Goal: Communication & Community: Answer question/provide support

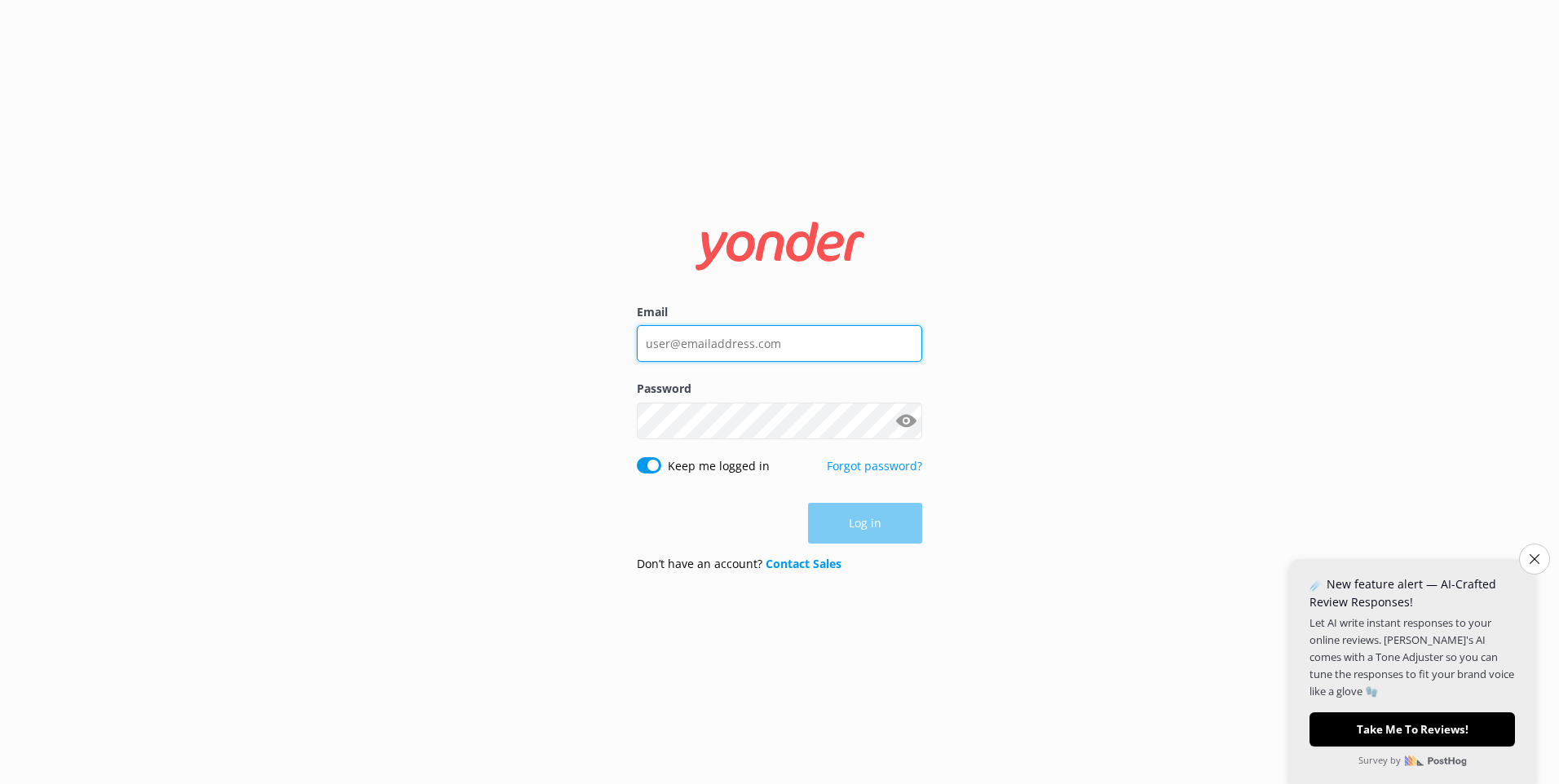
type input "[EMAIL_ADDRESS][DOMAIN_NAME]"
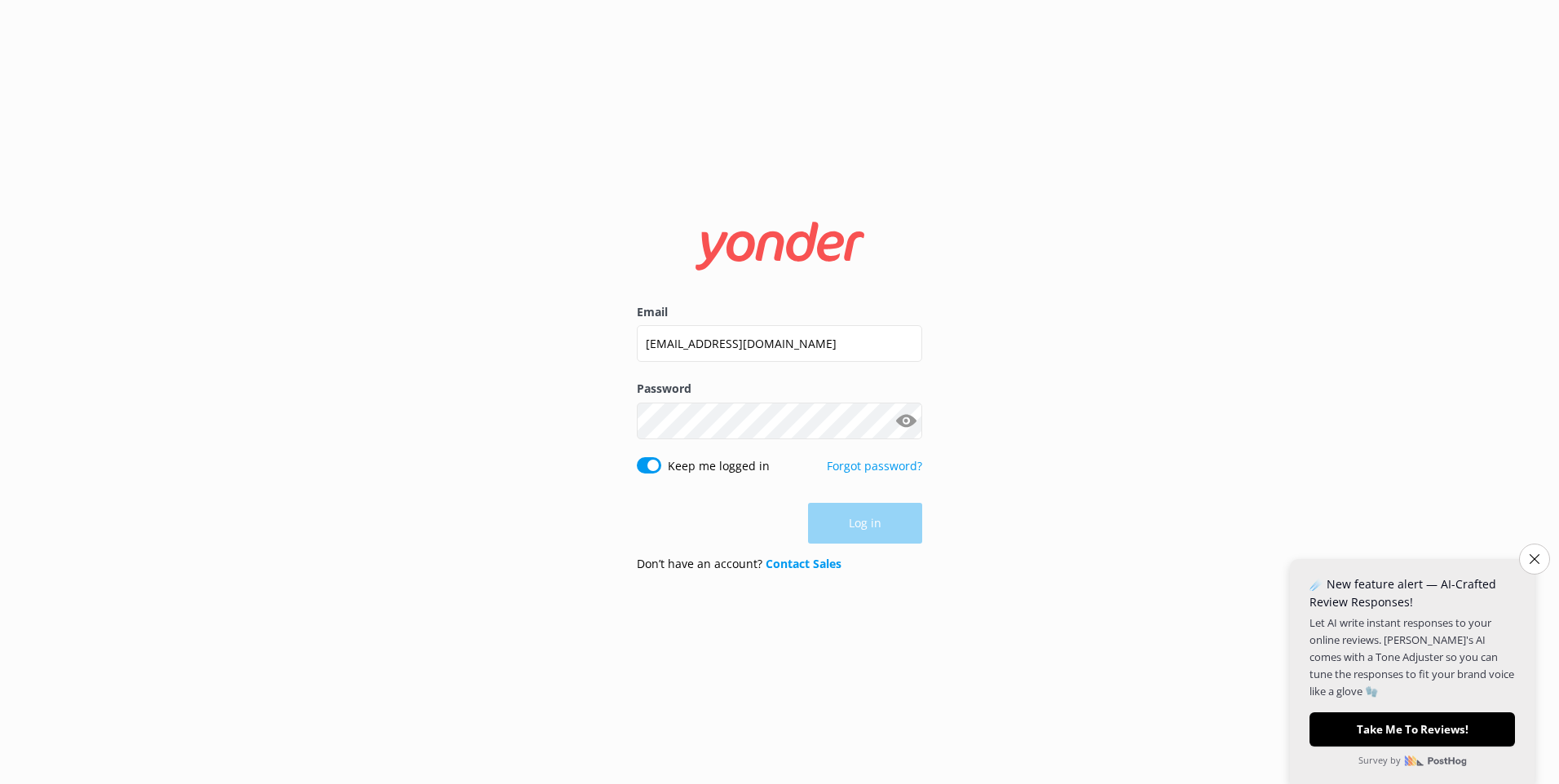
drag, startPoint x: 0, startPoint y: 0, endPoint x: 871, endPoint y: 526, distance: 1017.5
click at [871, 526] on div "Log in" at bounding box center [780, 523] width 286 height 41
click at [884, 528] on button "Log in" at bounding box center [865, 524] width 114 height 41
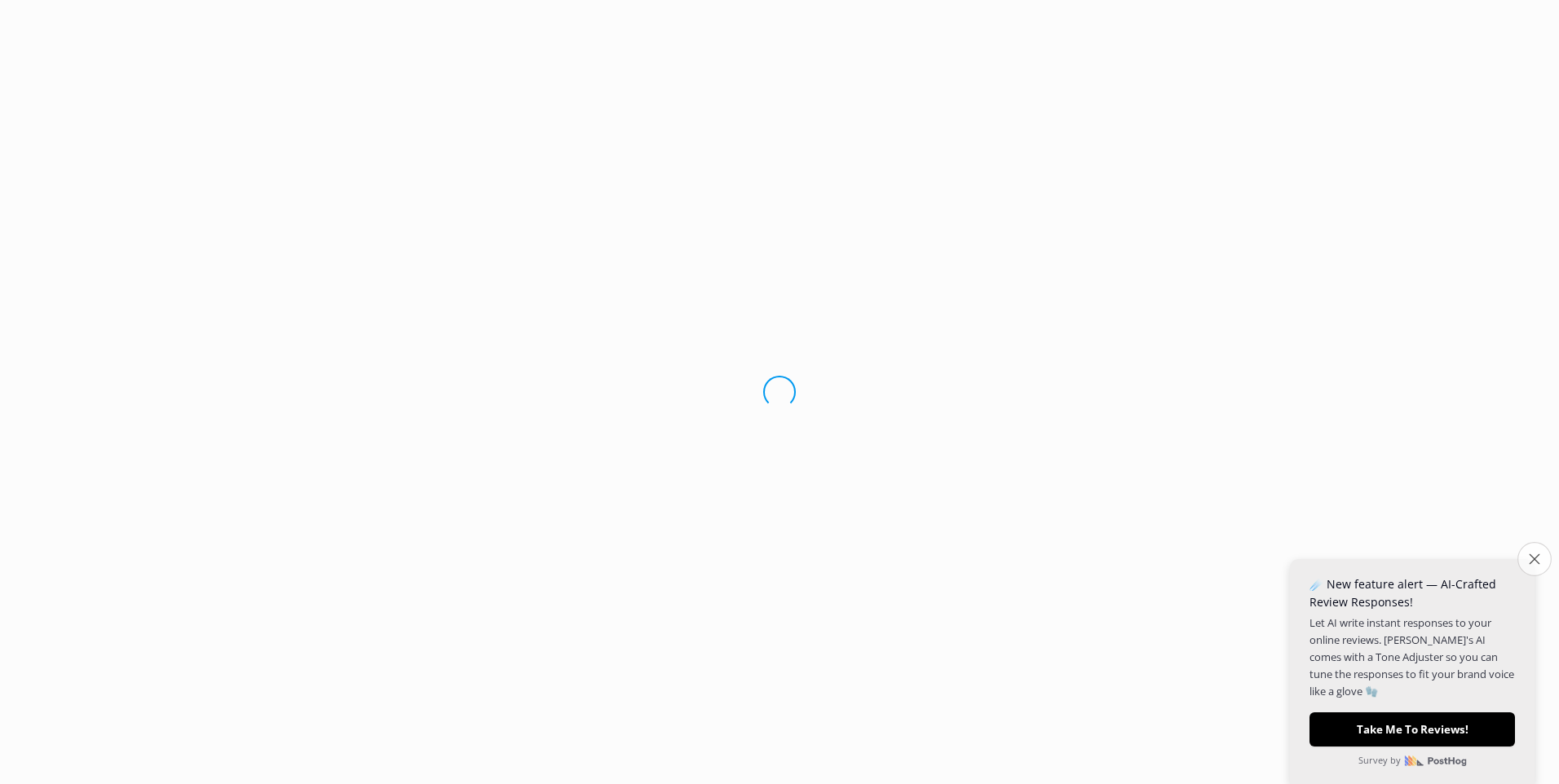
click at [1535, 560] on button "Close survey" at bounding box center [1535, 559] width 34 height 34
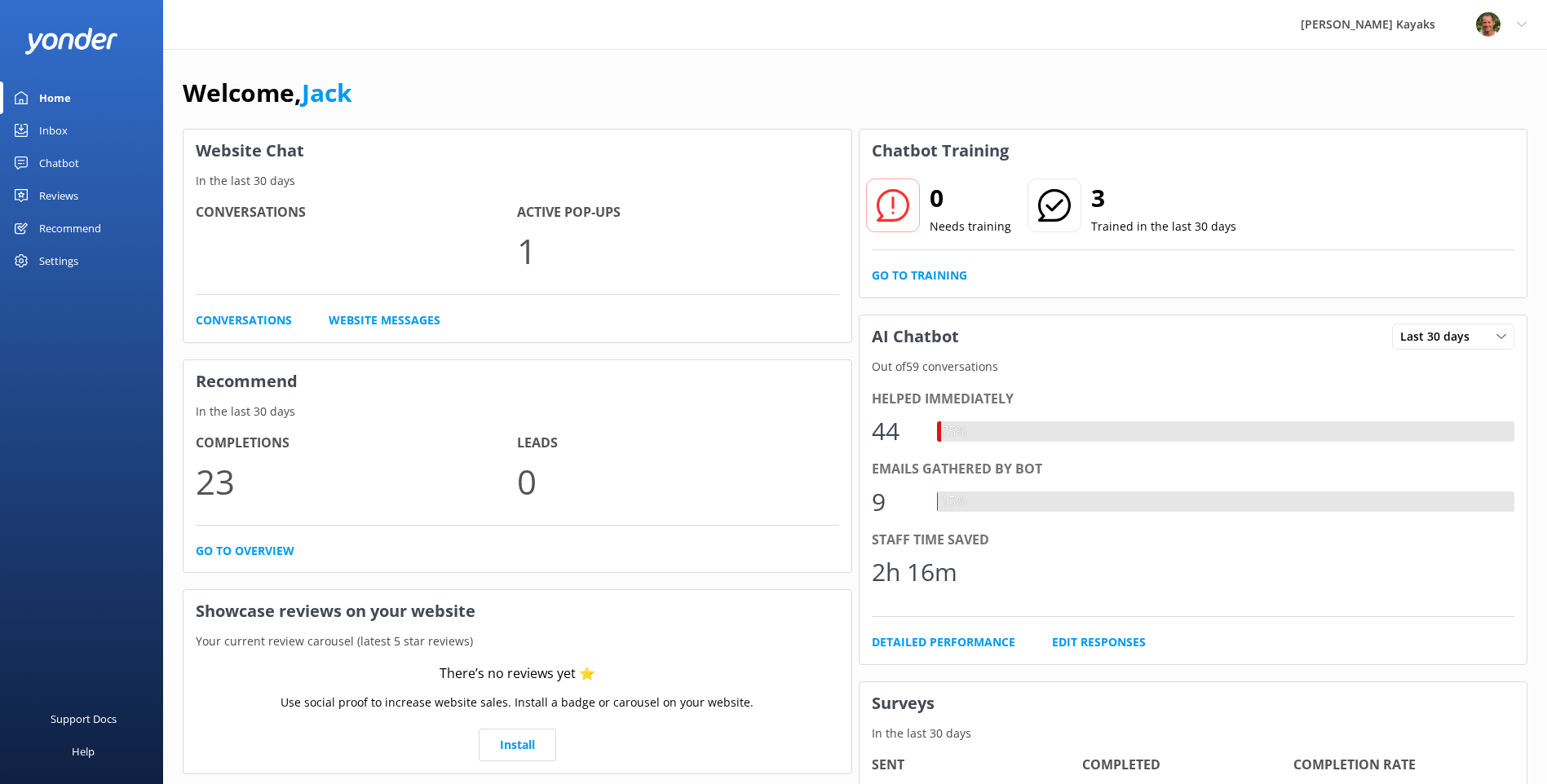
click at [61, 137] on div "Inbox" at bounding box center [53, 130] width 29 height 33
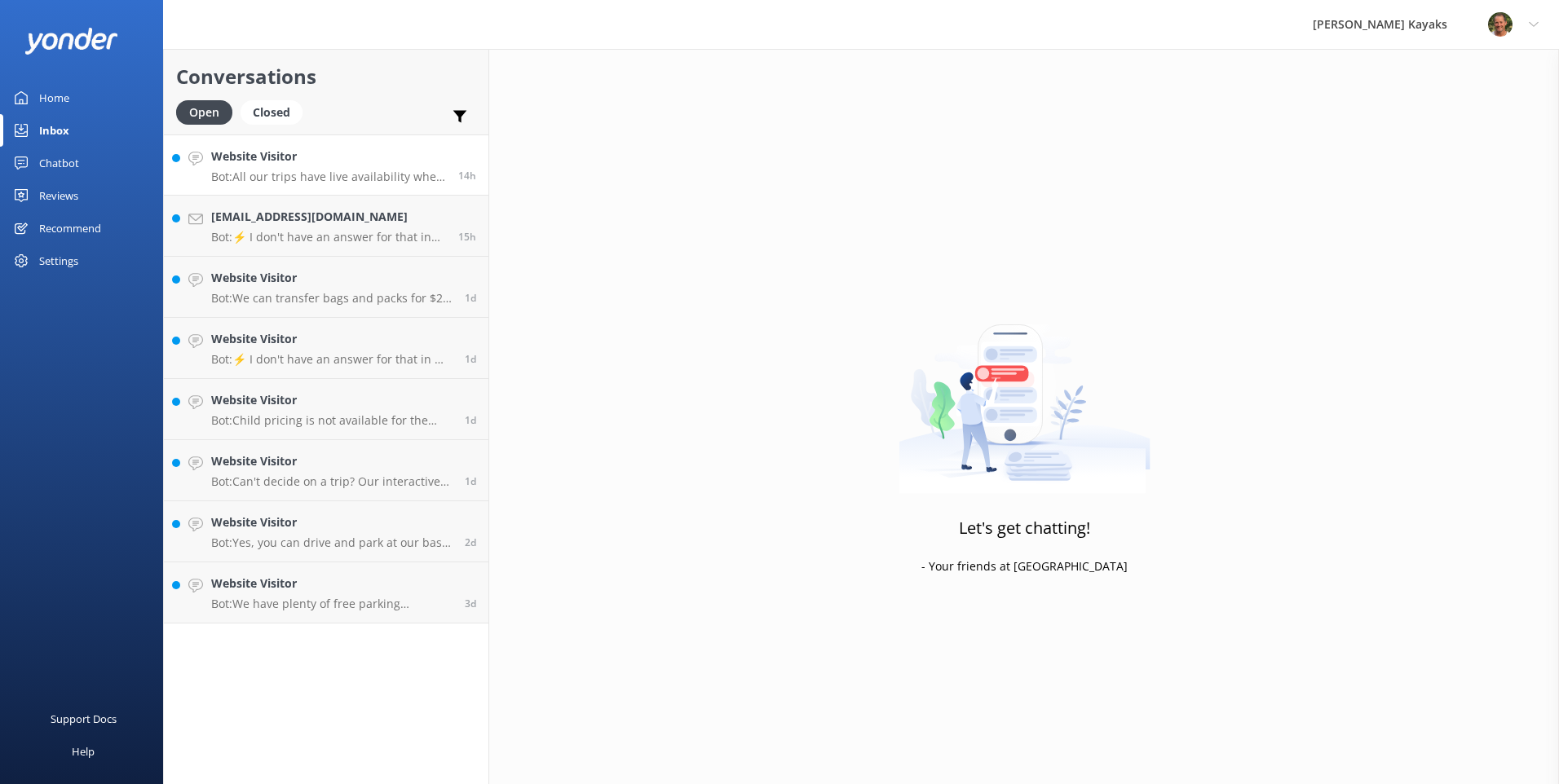
click at [335, 163] on h4 "Website Visitor" at bounding box center [328, 156] width 235 height 18
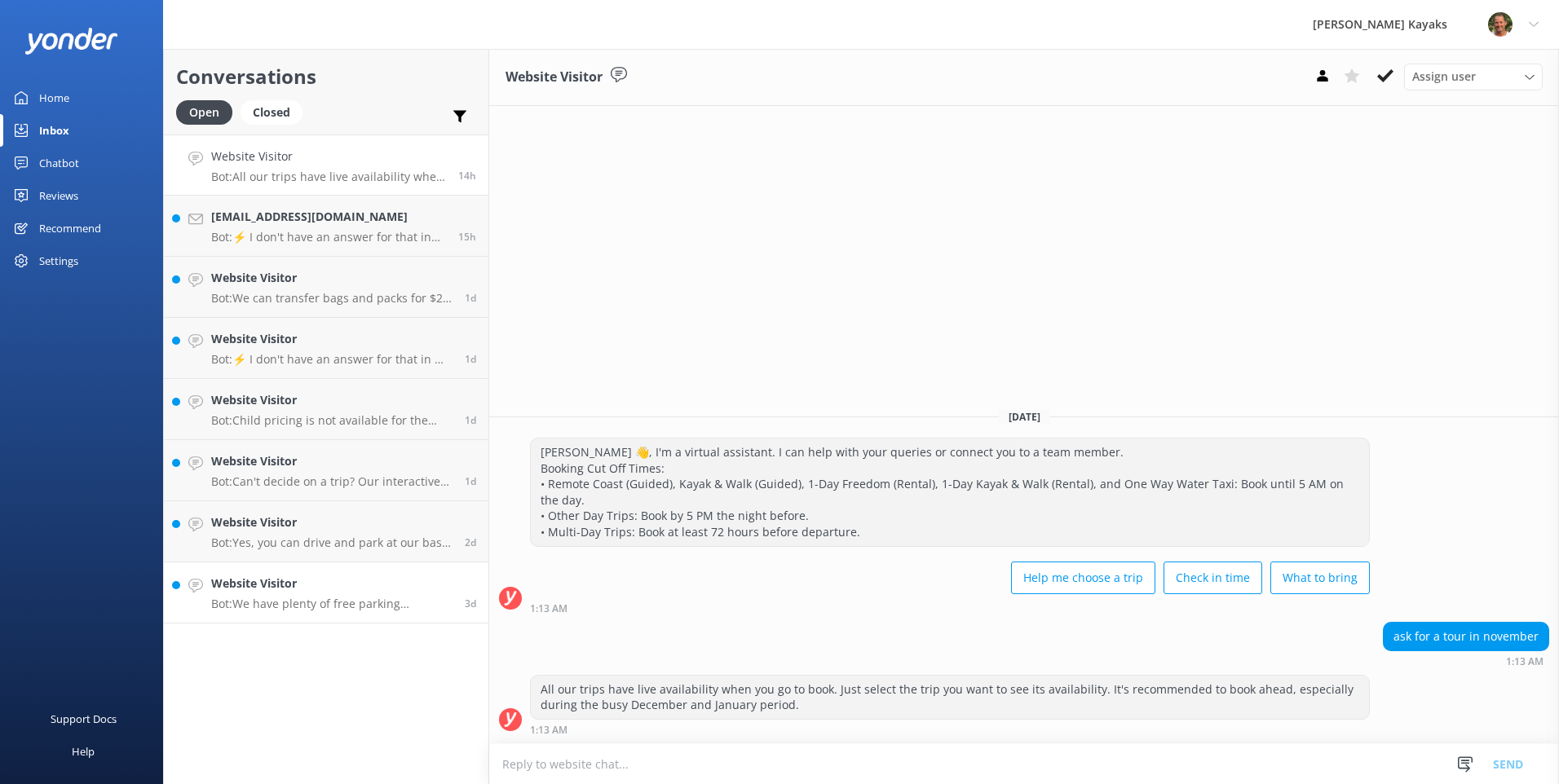
click at [302, 593] on div "Website Visitor Bot: We have plenty of free parking available, including space …" at bounding box center [331, 593] width 241 height 36
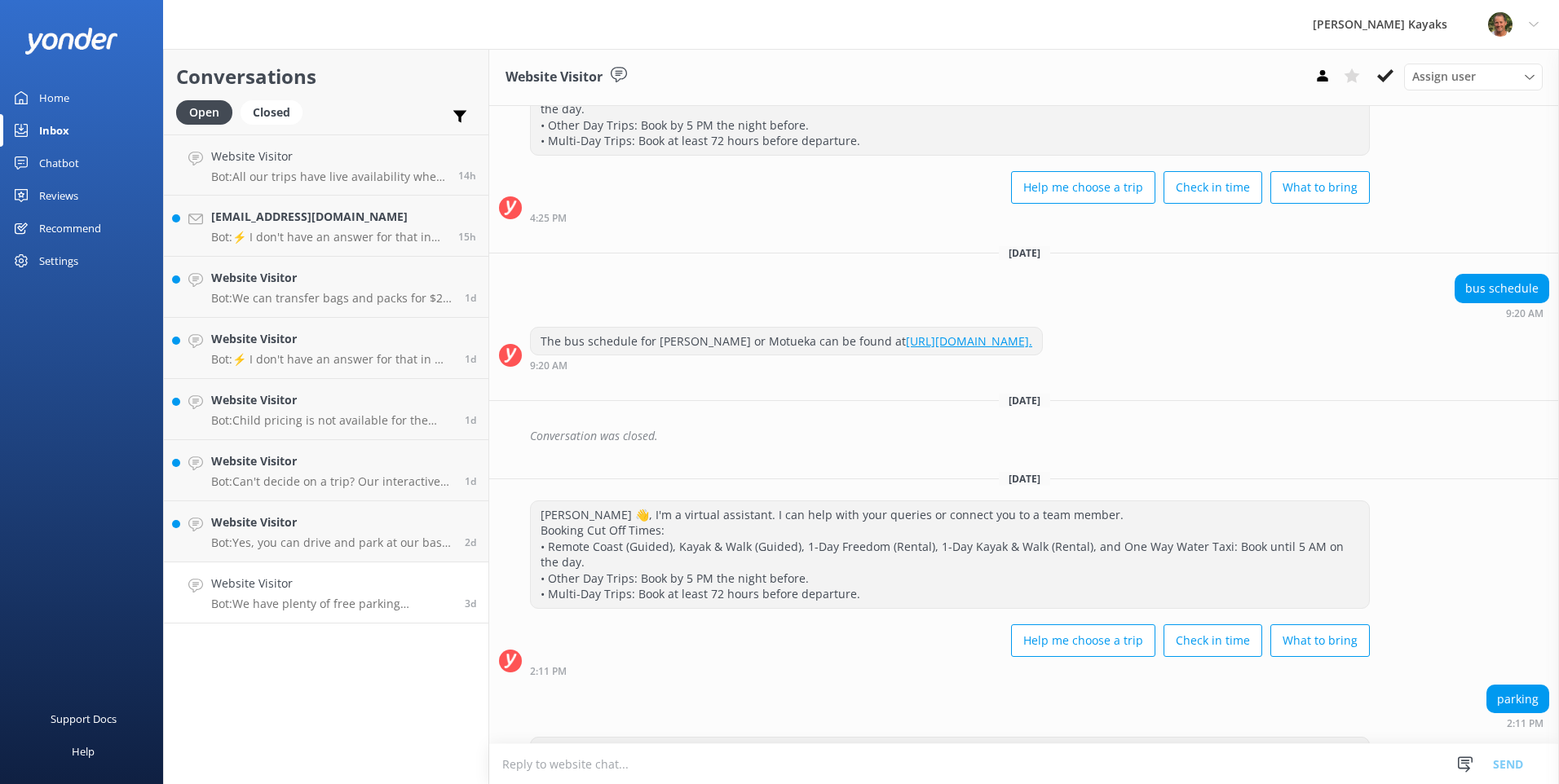
scroll to position [180, 0]
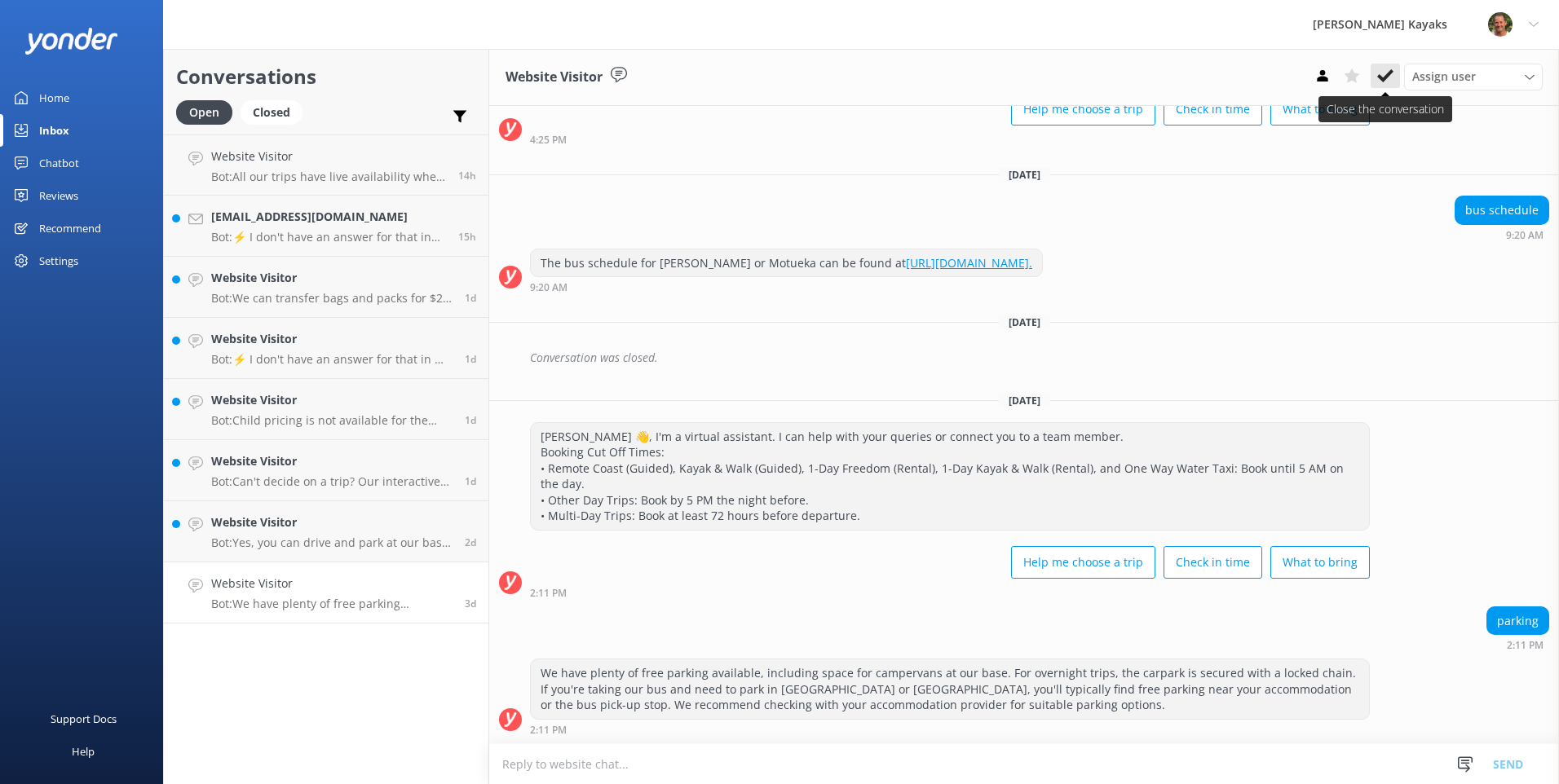
click at [1383, 74] on icon at bounding box center [1385, 76] width 16 height 16
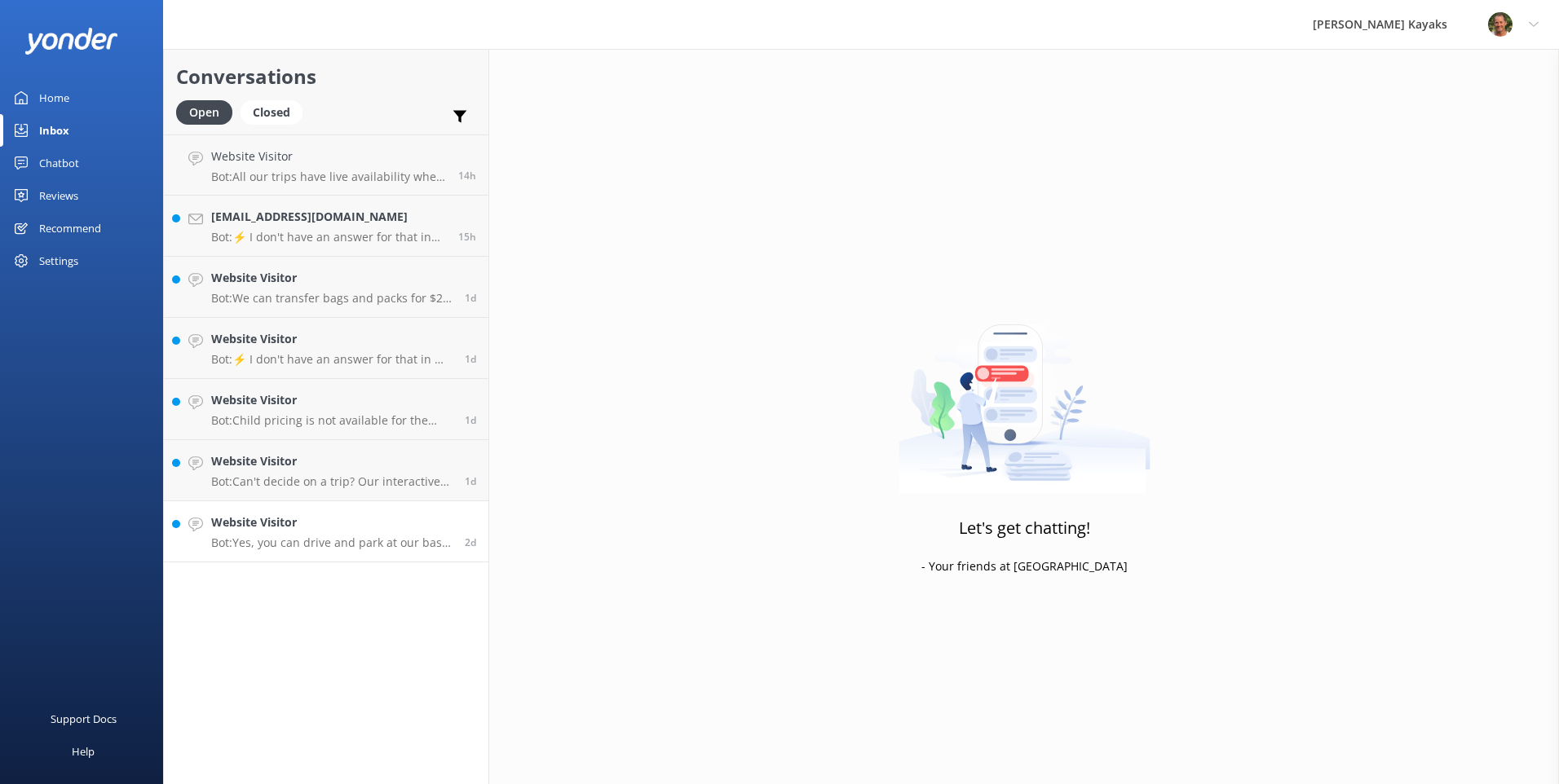
click at [319, 523] on h4 "Website Visitor" at bounding box center [331, 523] width 241 height 18
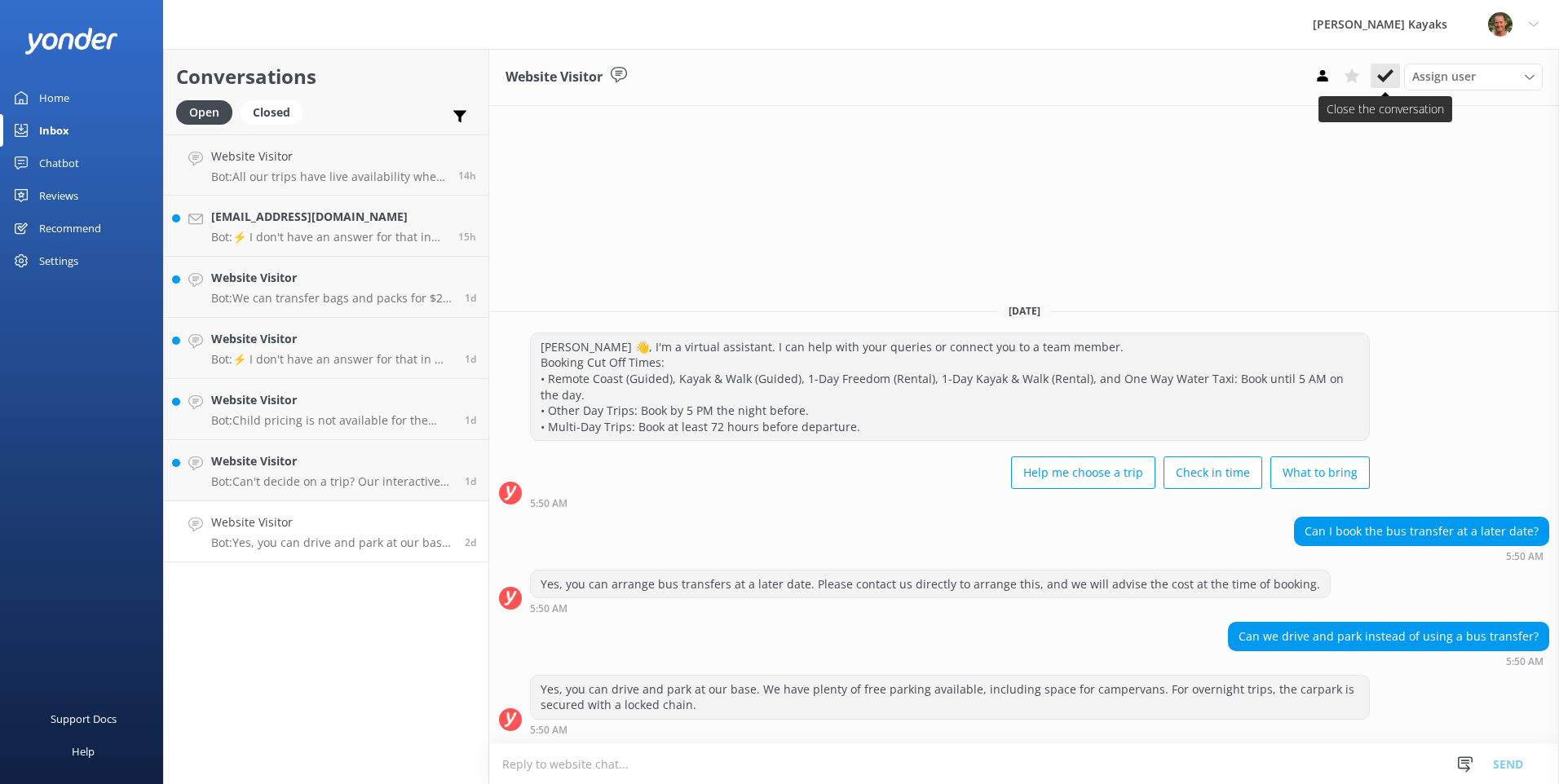
click at [1394, 72] on button at bounding box center [1384, 75] width 29 height 24
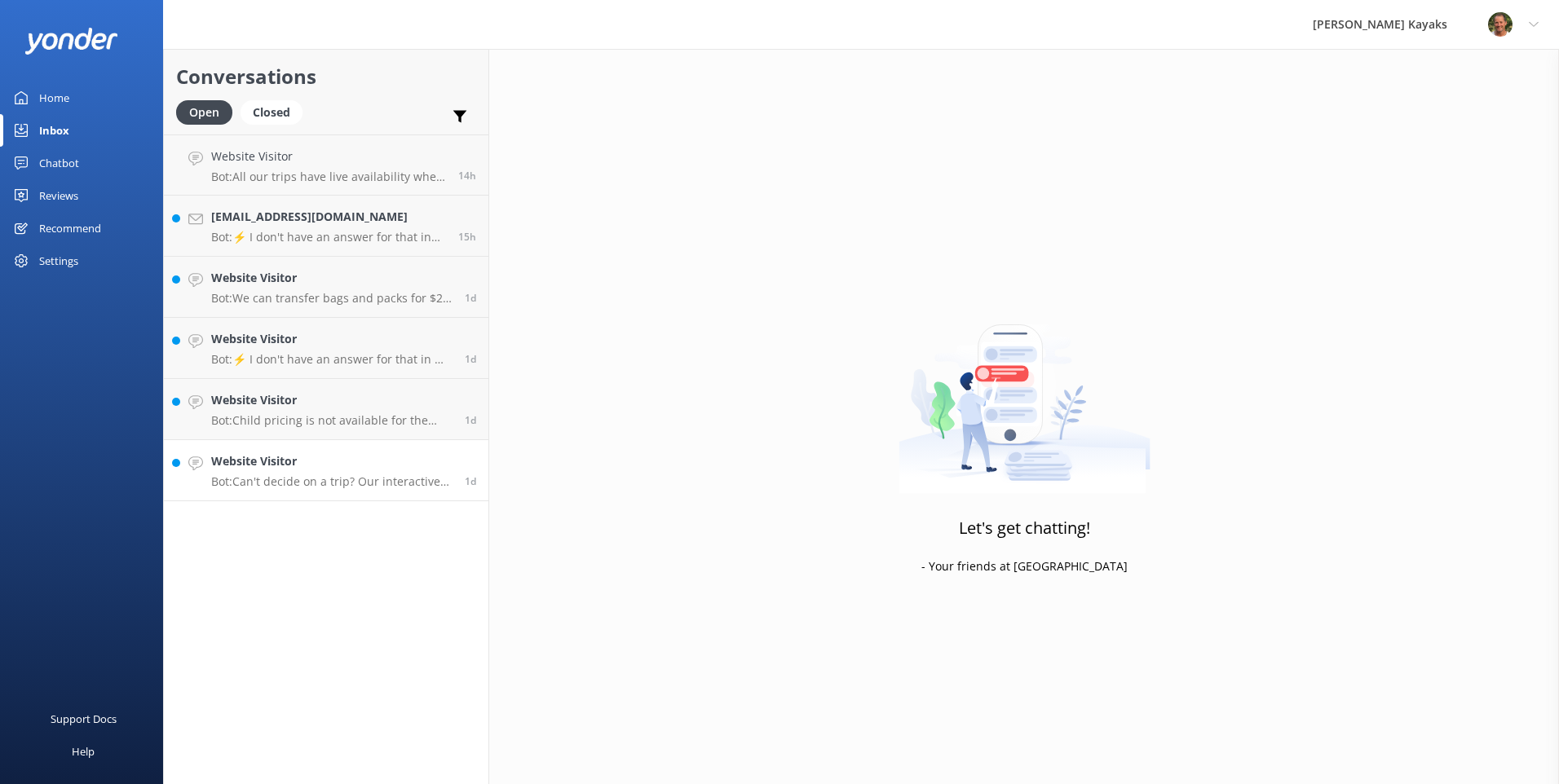
click at [321, 461] on h4 "Website Visitor" at bounding box center [331, 461] width 241 height 18
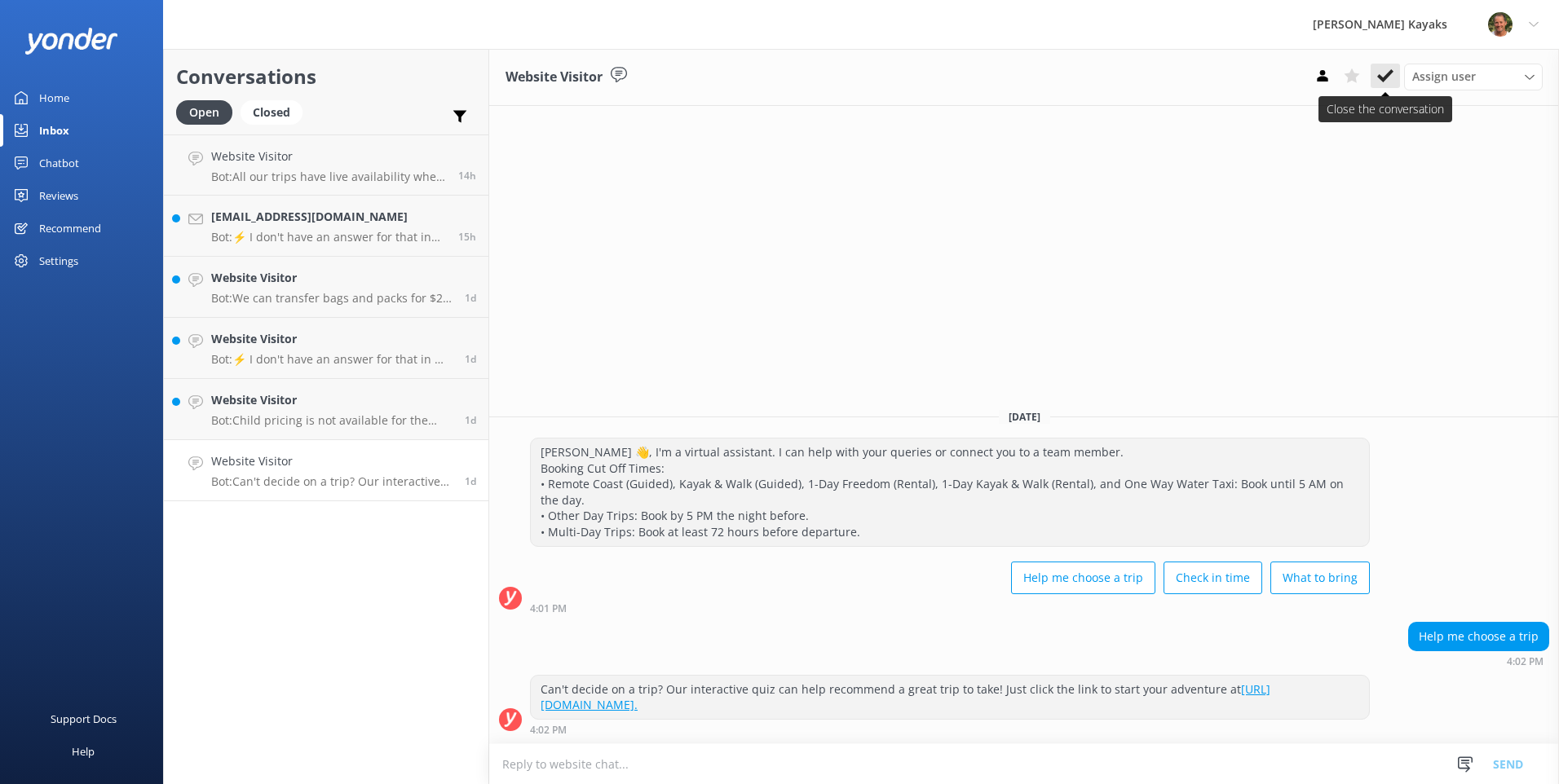
click at [1387, 65] on button at bounding box center [1384, 75] width 29 height 24
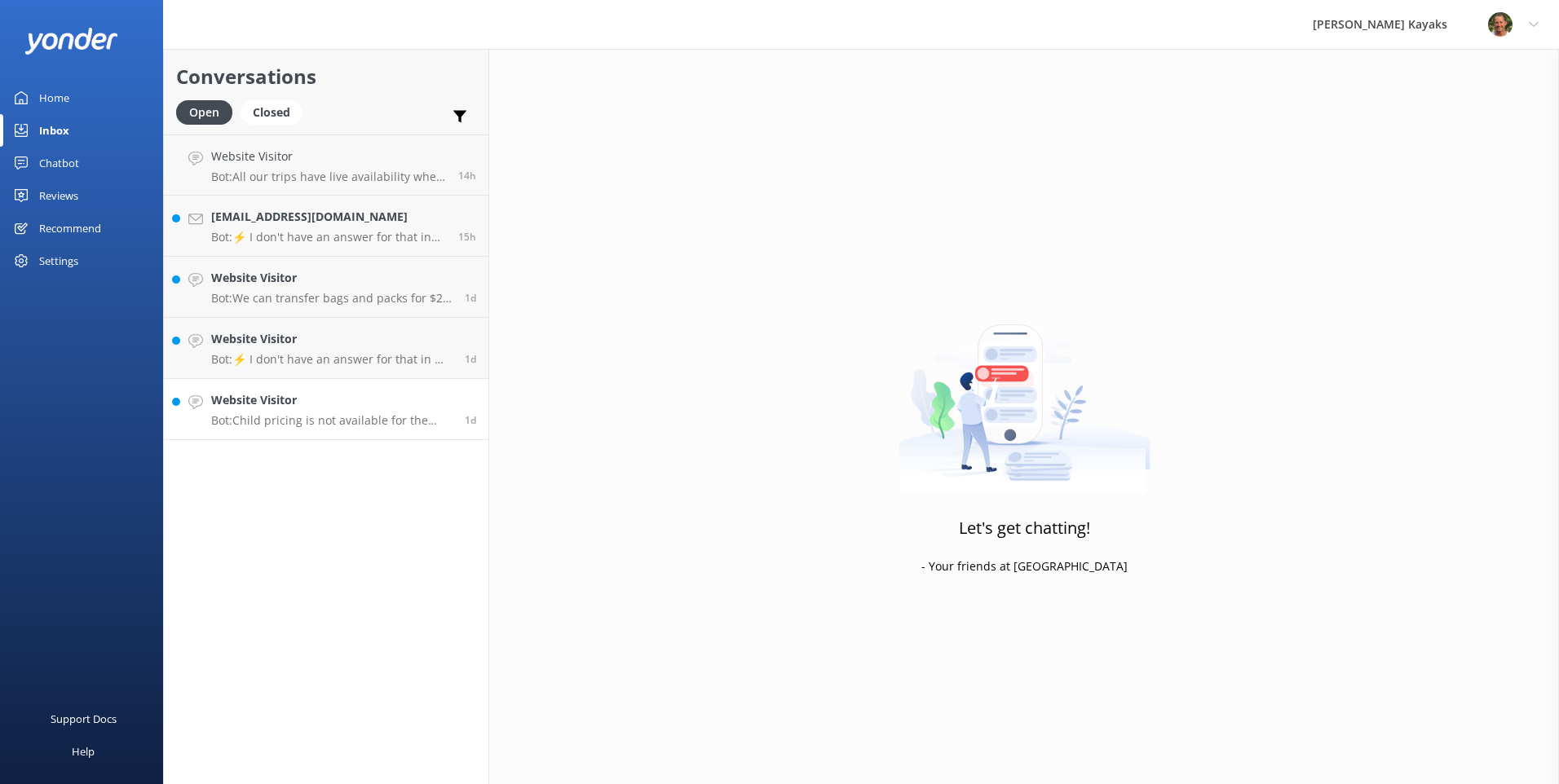
click at [313, 387] on link "Website Visitor Bot: Child pricing is not available for the Seal Sanctuary Tour…" at bounding box center [326, 410] width 325 height 61
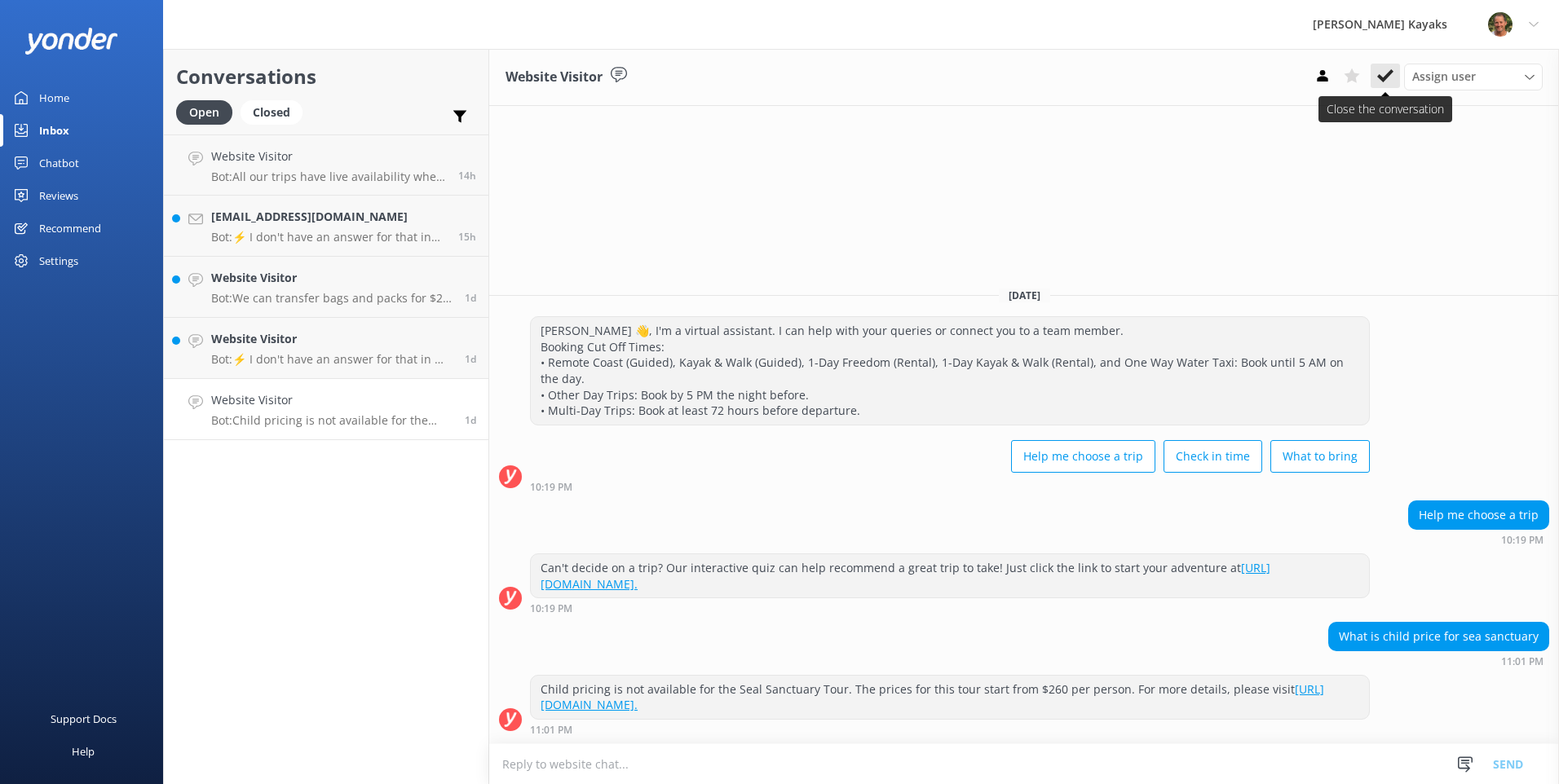
click at [1383, 80] on use at bounding box center [1385, 76] width 16 height 13
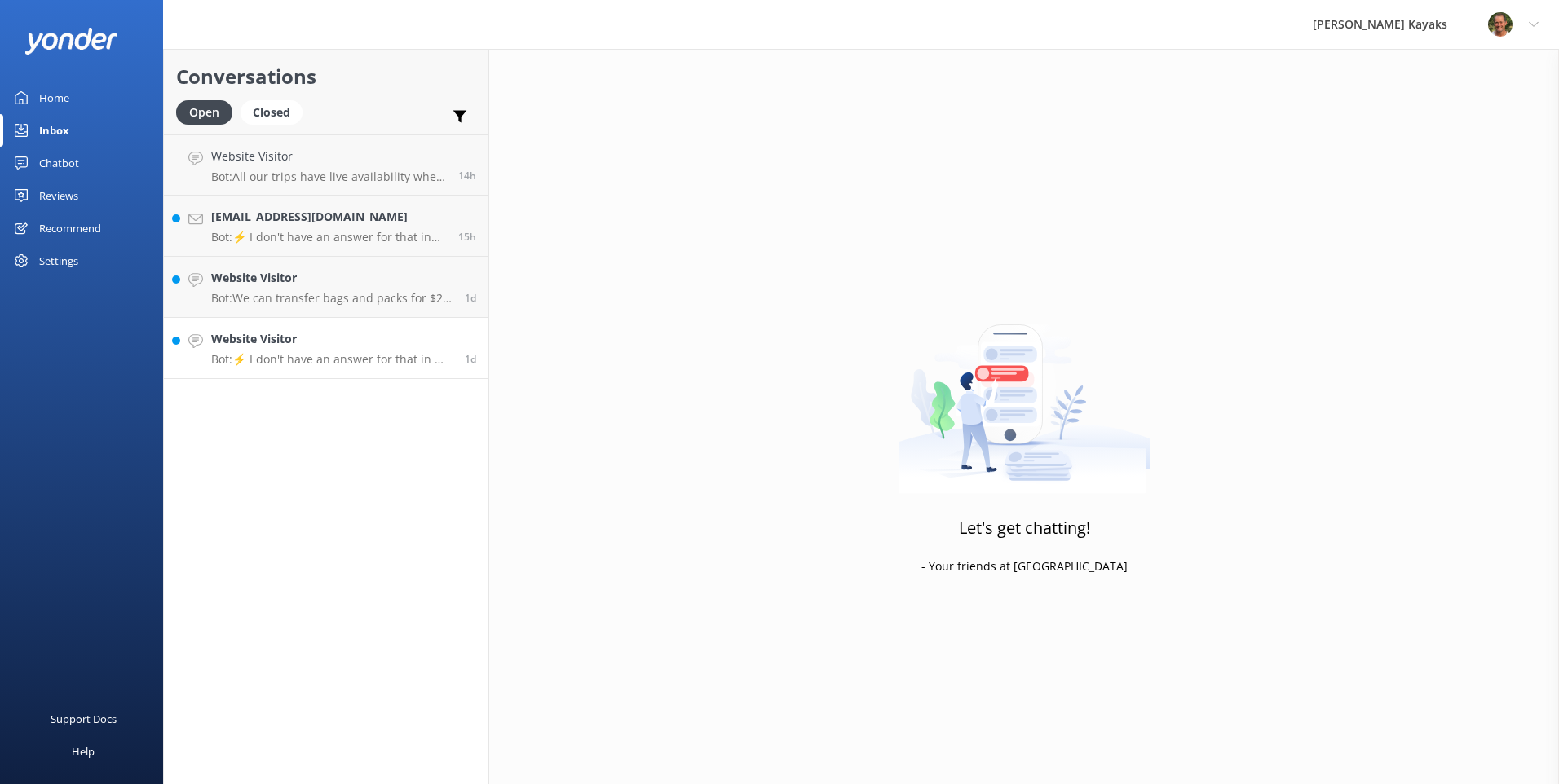
click at [350, 344] on h4 "Website Visitor" at bounding box center [331, 339] width 241 height 18
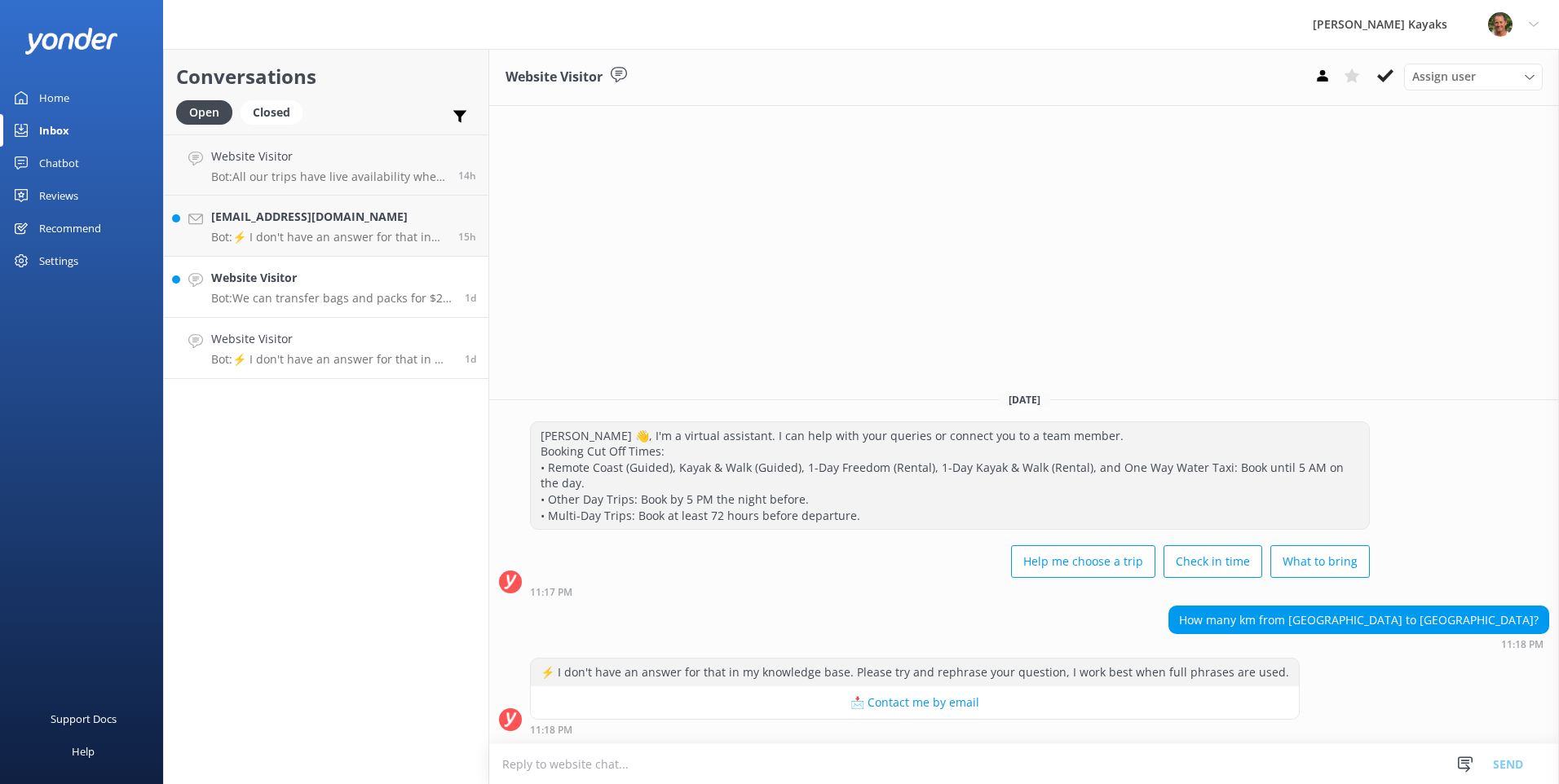
click at [326, 310] on link "Website Visitor Bot: We can transfer bags and packs for $25 per bag per movemen…" at bounding box center [326, 288] width 325 height 61
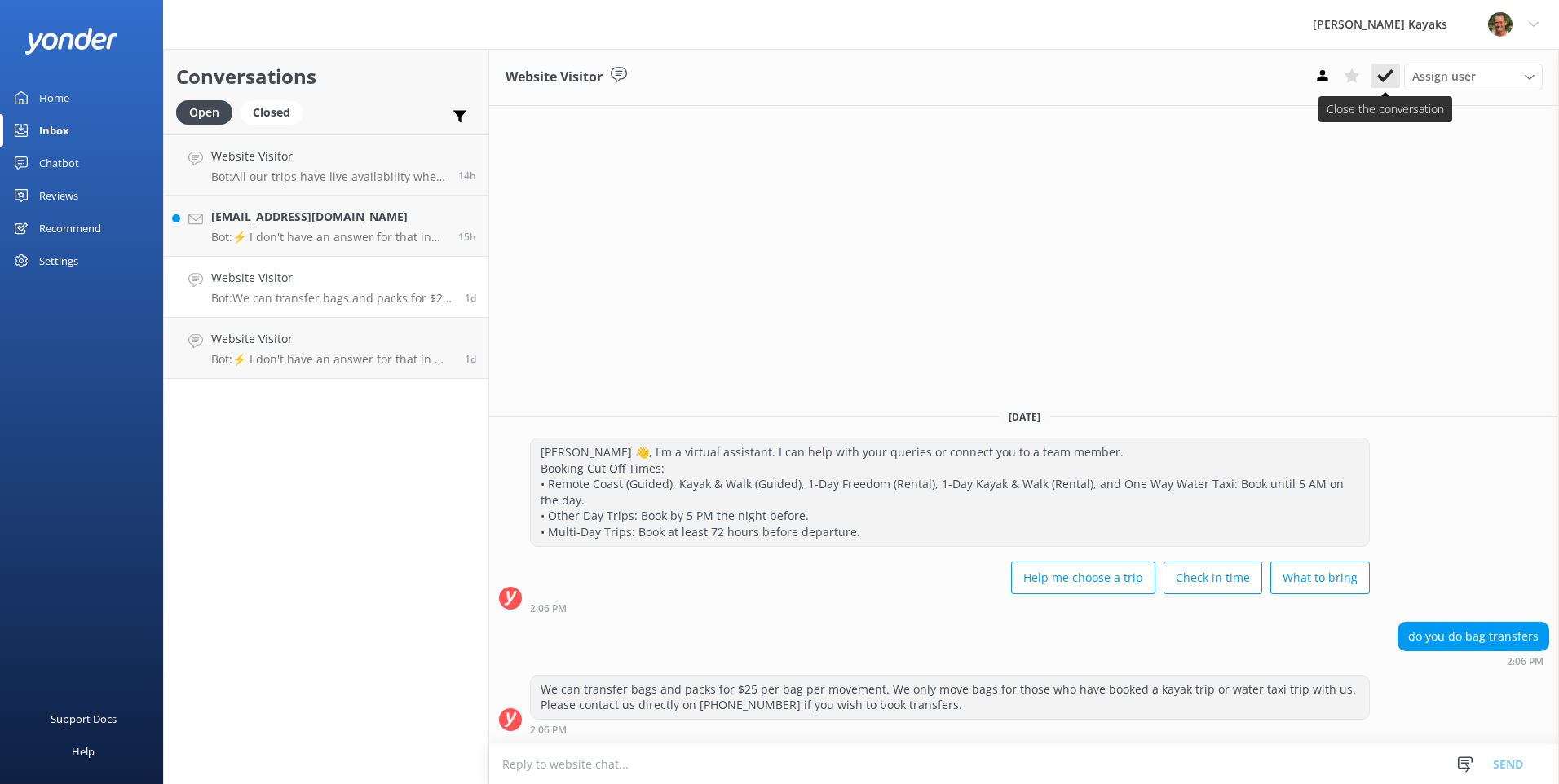
click at [1380, 80] on icon at bounding box center [1385, 76] width 16 height 16
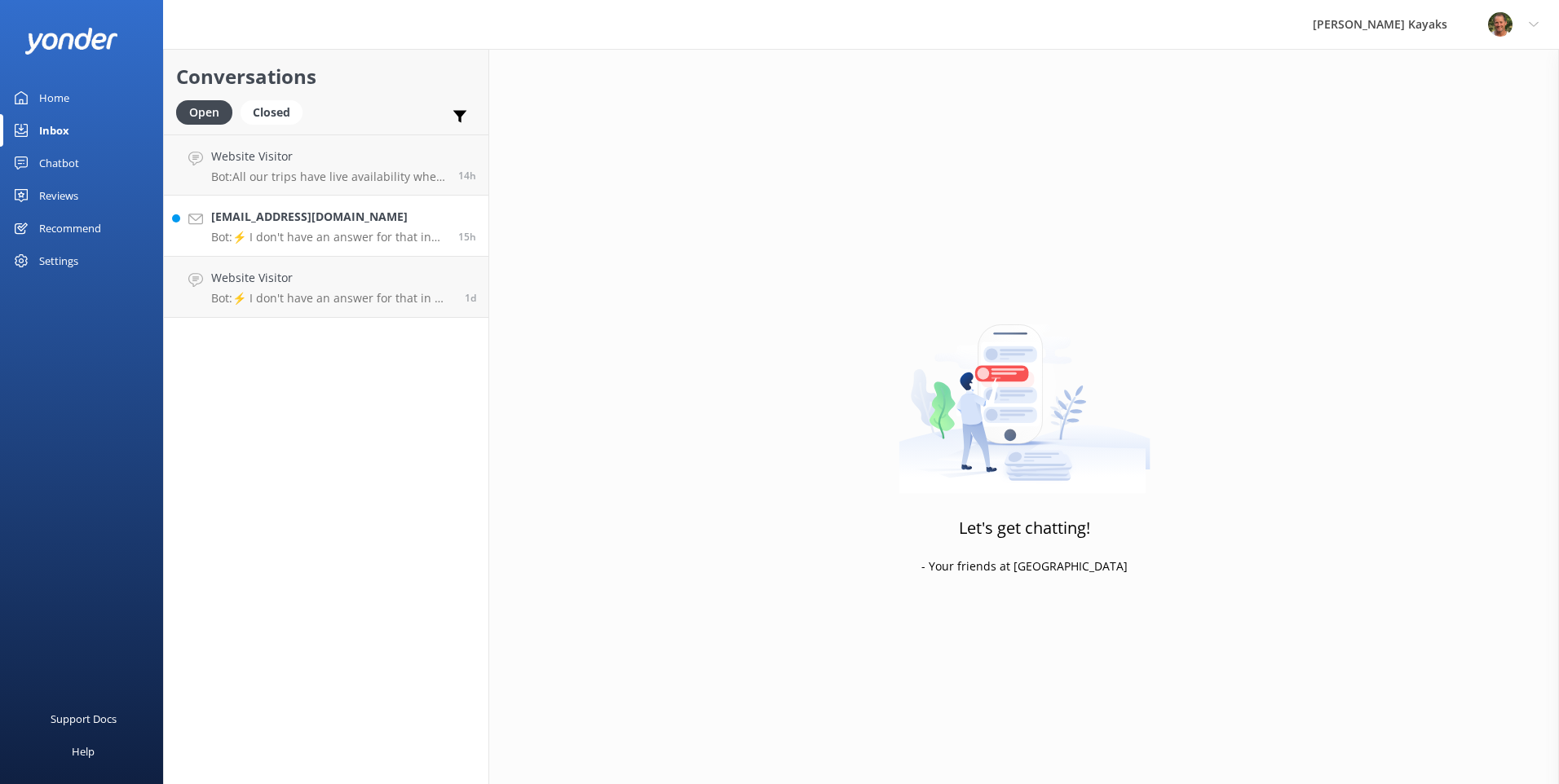
click at [281, 221] on h4 "[EMAIL_ADDRESS][DOMAIN_NAME]" at bounding box center [328, 217] width 235 height 18
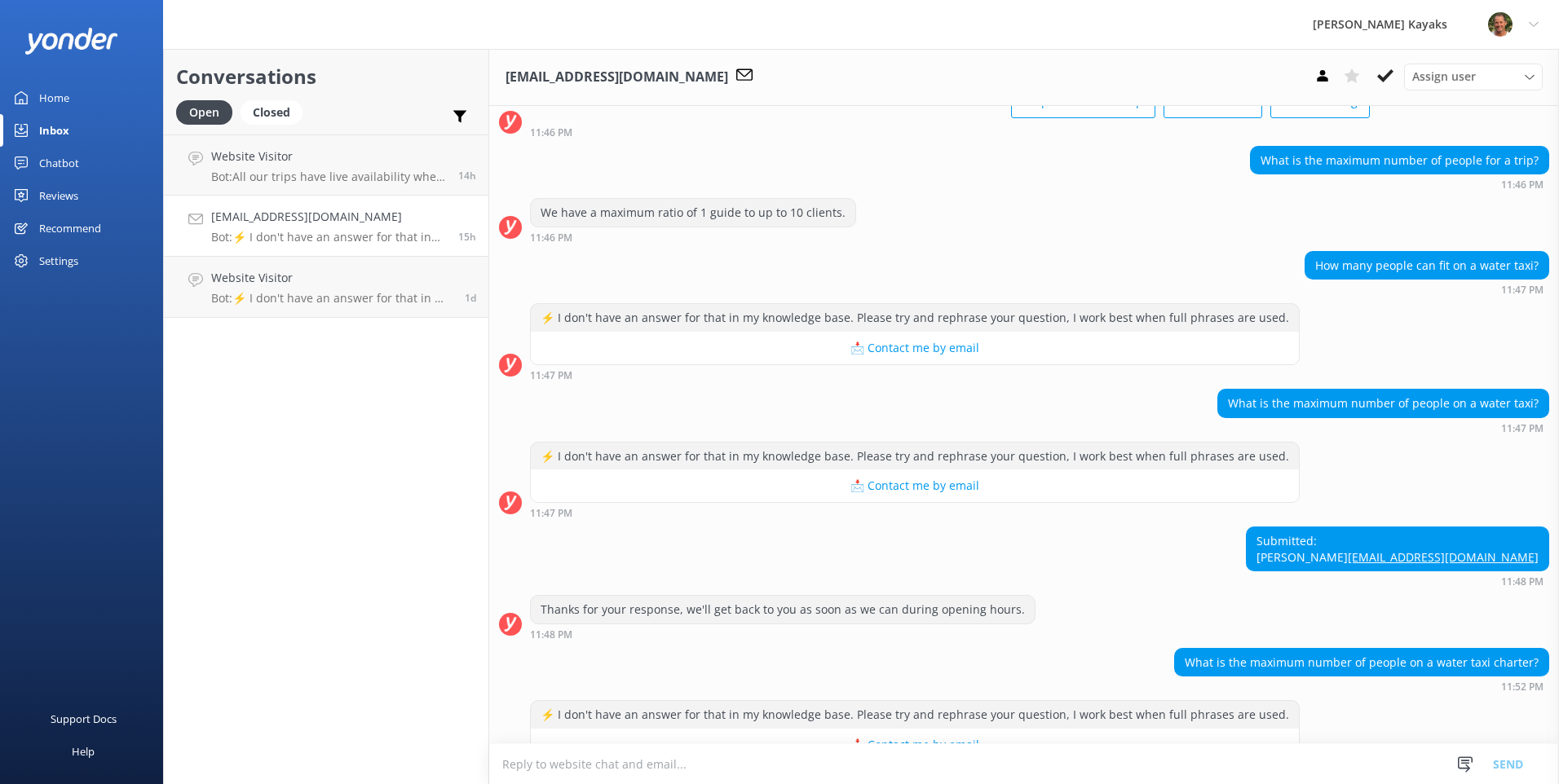
scroll to position [384, 0]
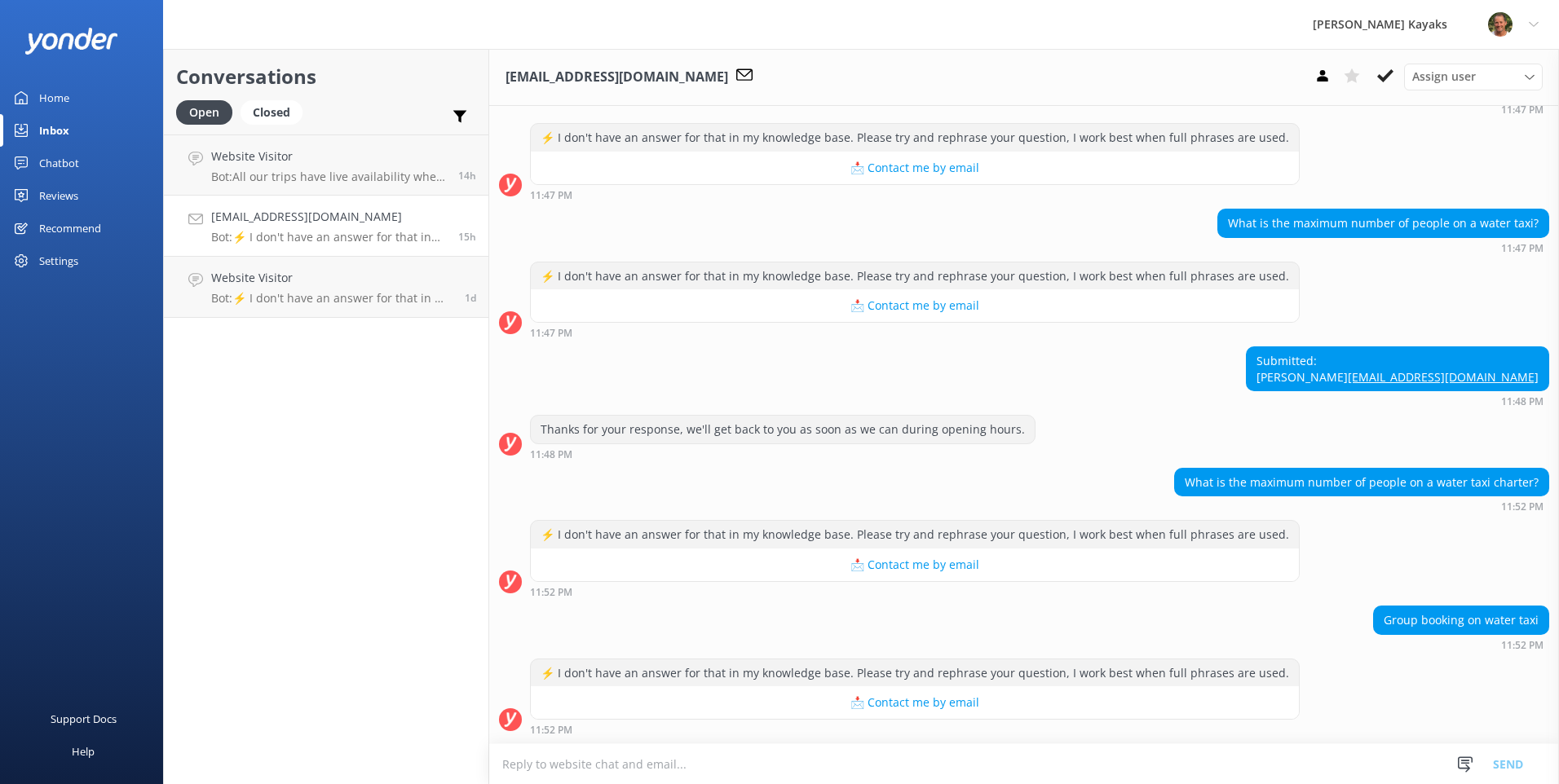
click at [704, 772] on textarea at bounding box center [1024, 764] width 1070 height 40
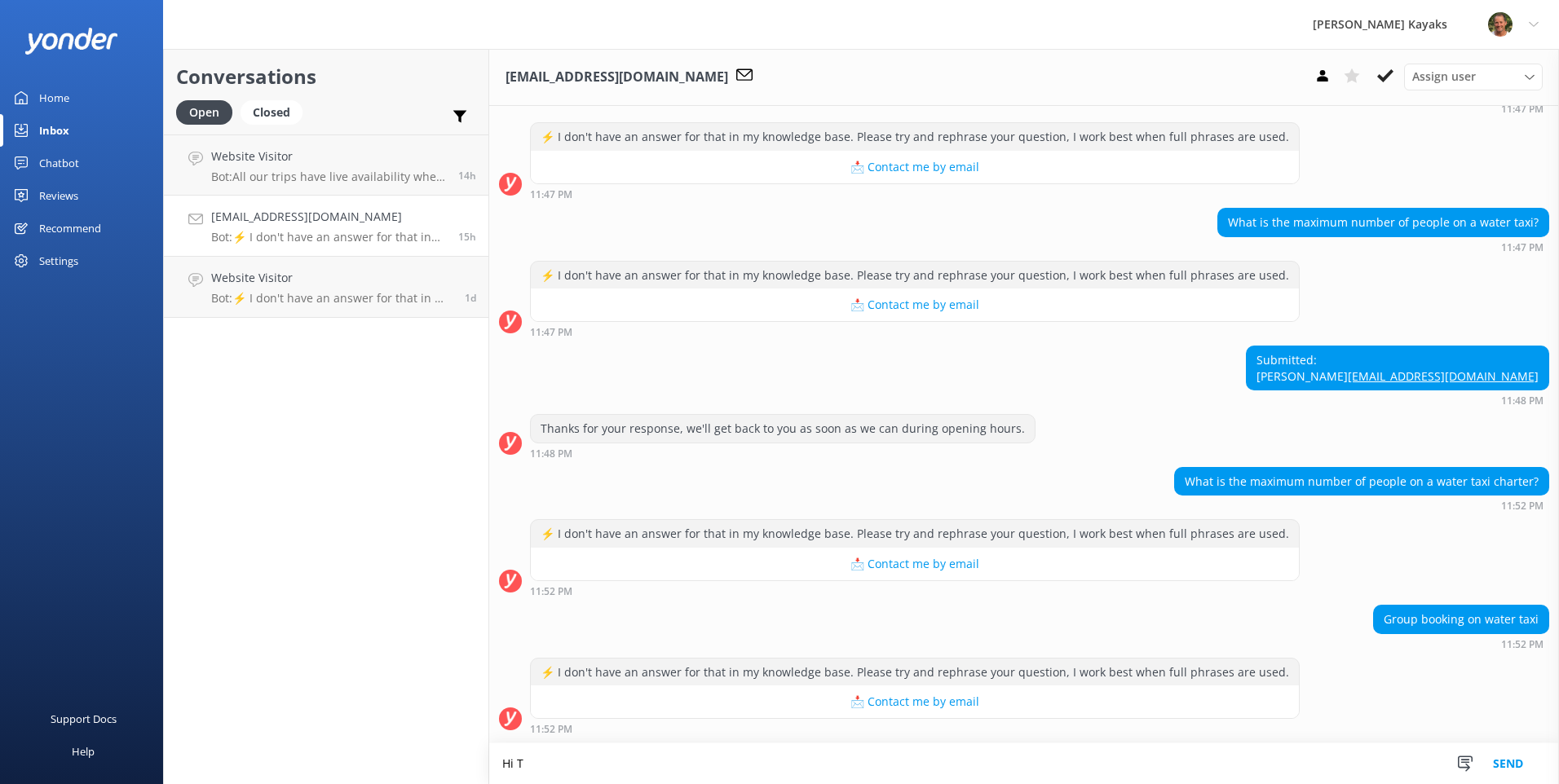
scroll to position [384, 0]
type textarea "Hi [PERSON_NAME],"
click at [306, 309] on link "Website Visitor Bot: ⚡ I don't have an answer for that in my knowledge base. Pl…" at bounding box center [326, 288] width 325 height 61
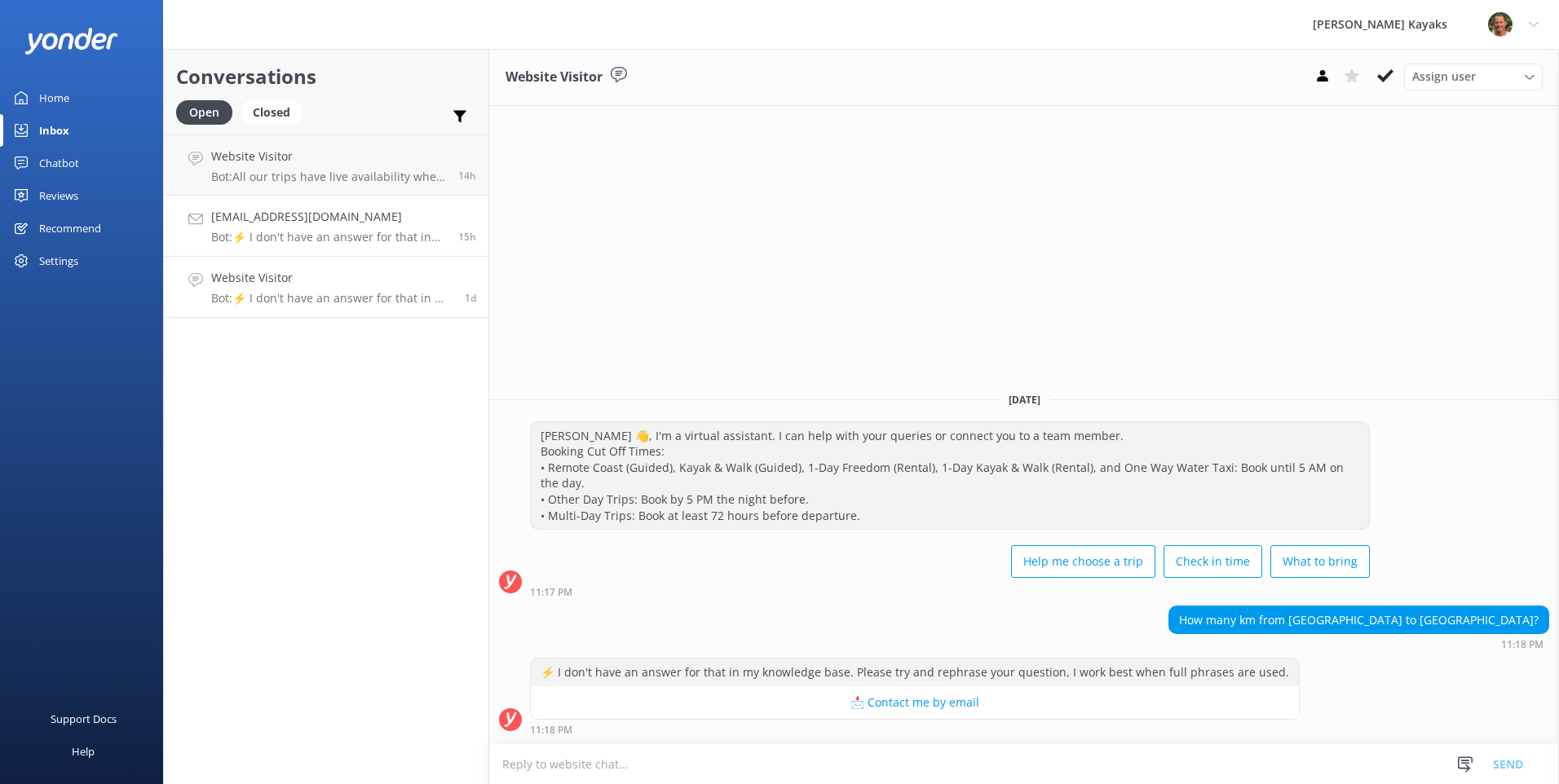
click at [297, 223] on h4 "[EMAIL_ADDRESS][DOMAIN_NAME]" at bounding box center [328, 217] width 235 height 18
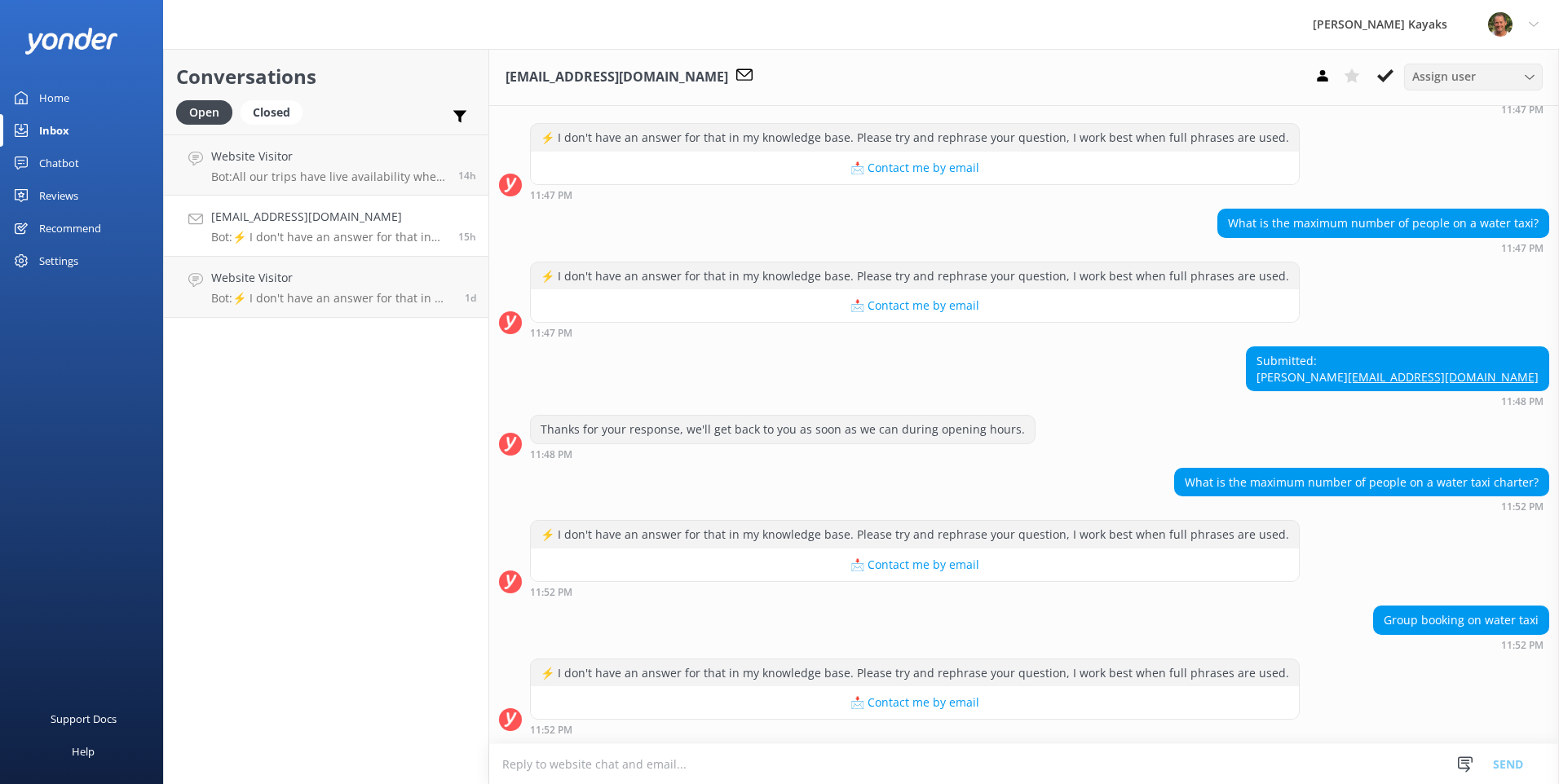
scroll to position [384, 0]
click at [1394, 76] on button at bounding box center [1384, 75] width 29 height 24
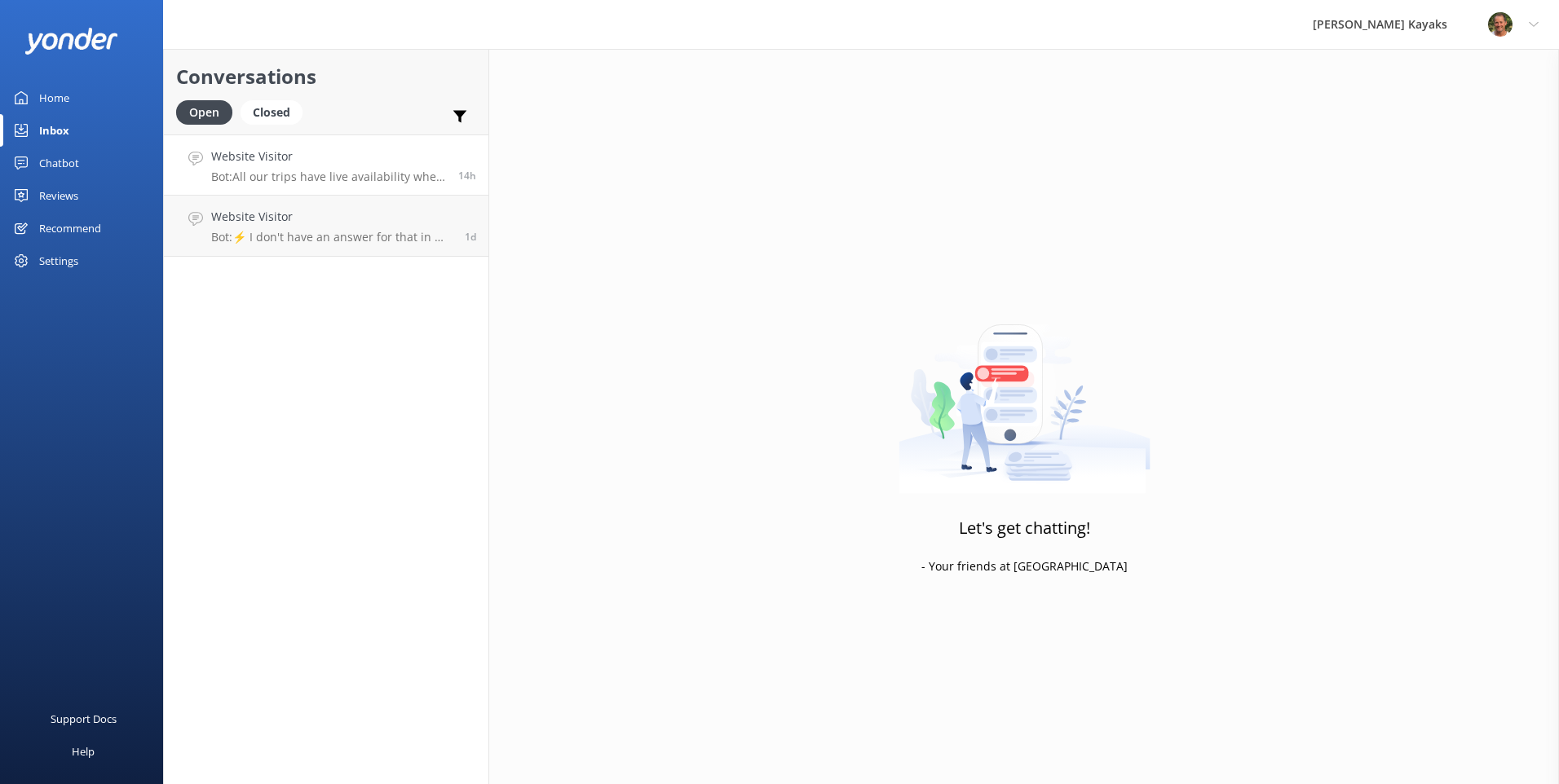
click at [323, 172] on p "Bot: All our trips have live availability when you go to book. Just select the …" at bounding box center [328, 177] width 235 height 14
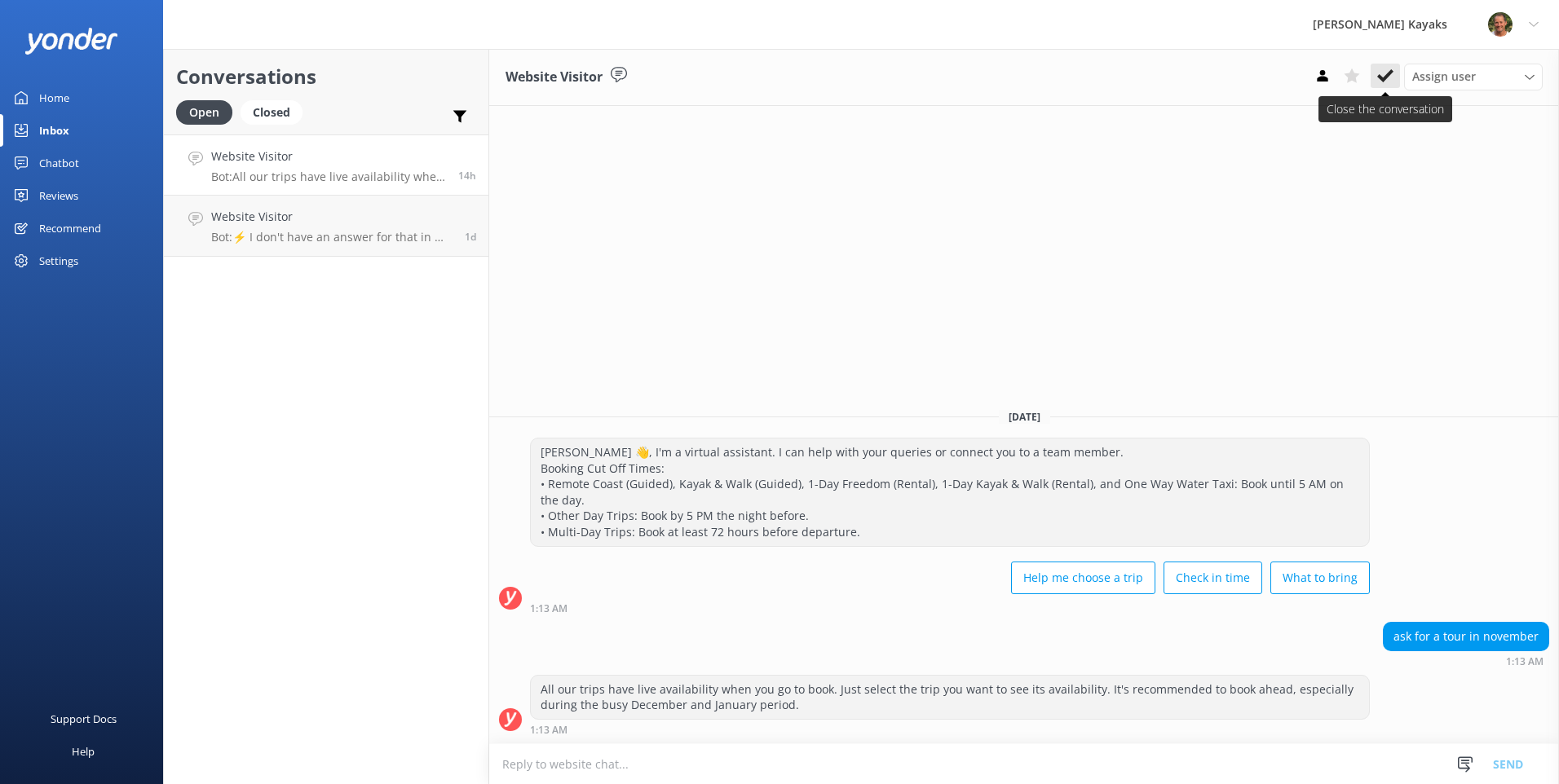
click at [1392, 77] on icon at bounding box center [1385, 76] width 16 height 16
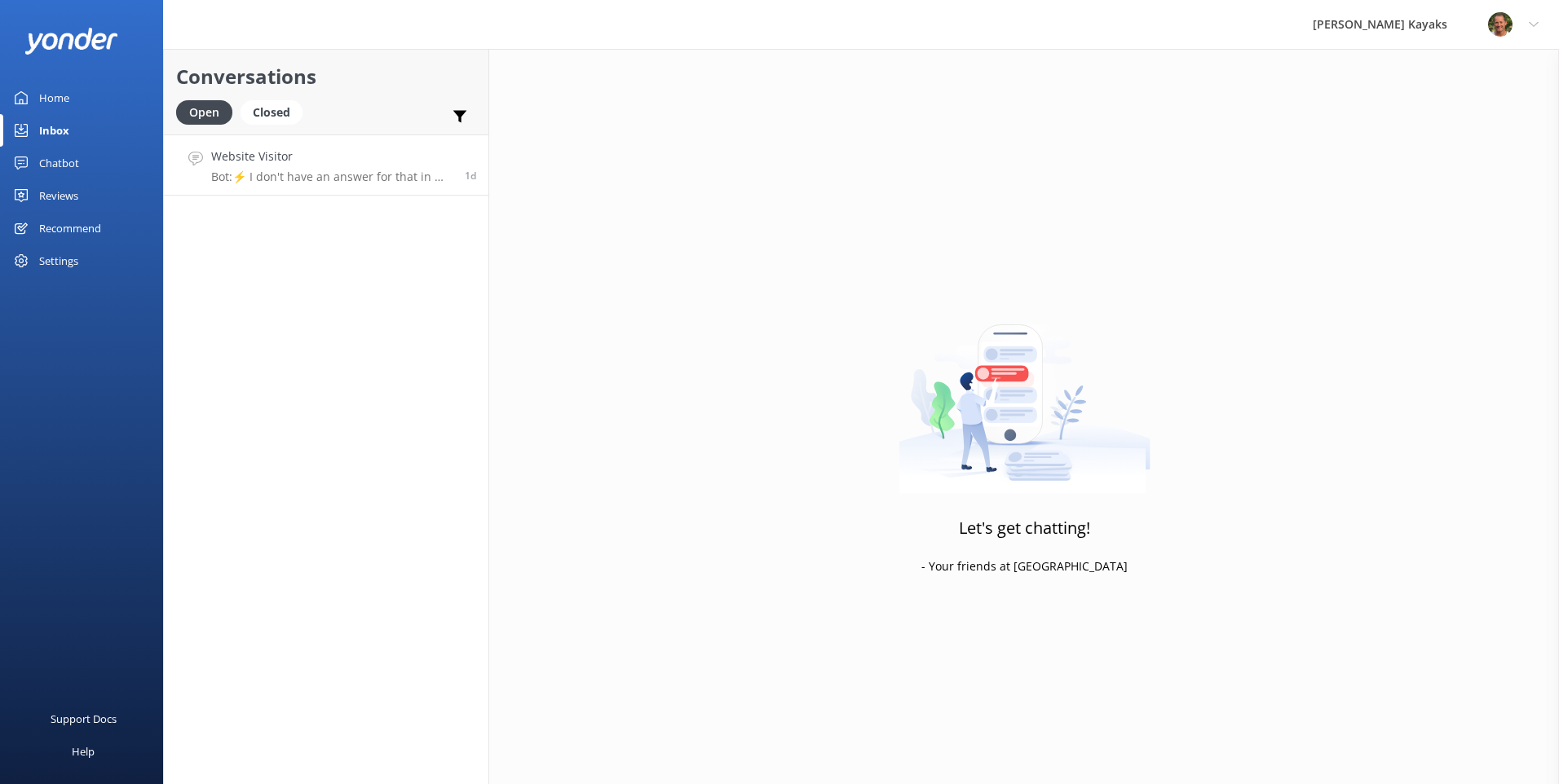
click at [399, 191] on link "Website Visitor Bot: ⚡ I don't have an answer for that in my knowledge base. Pl…" at bounding box center [326, 165] width 325 height 61
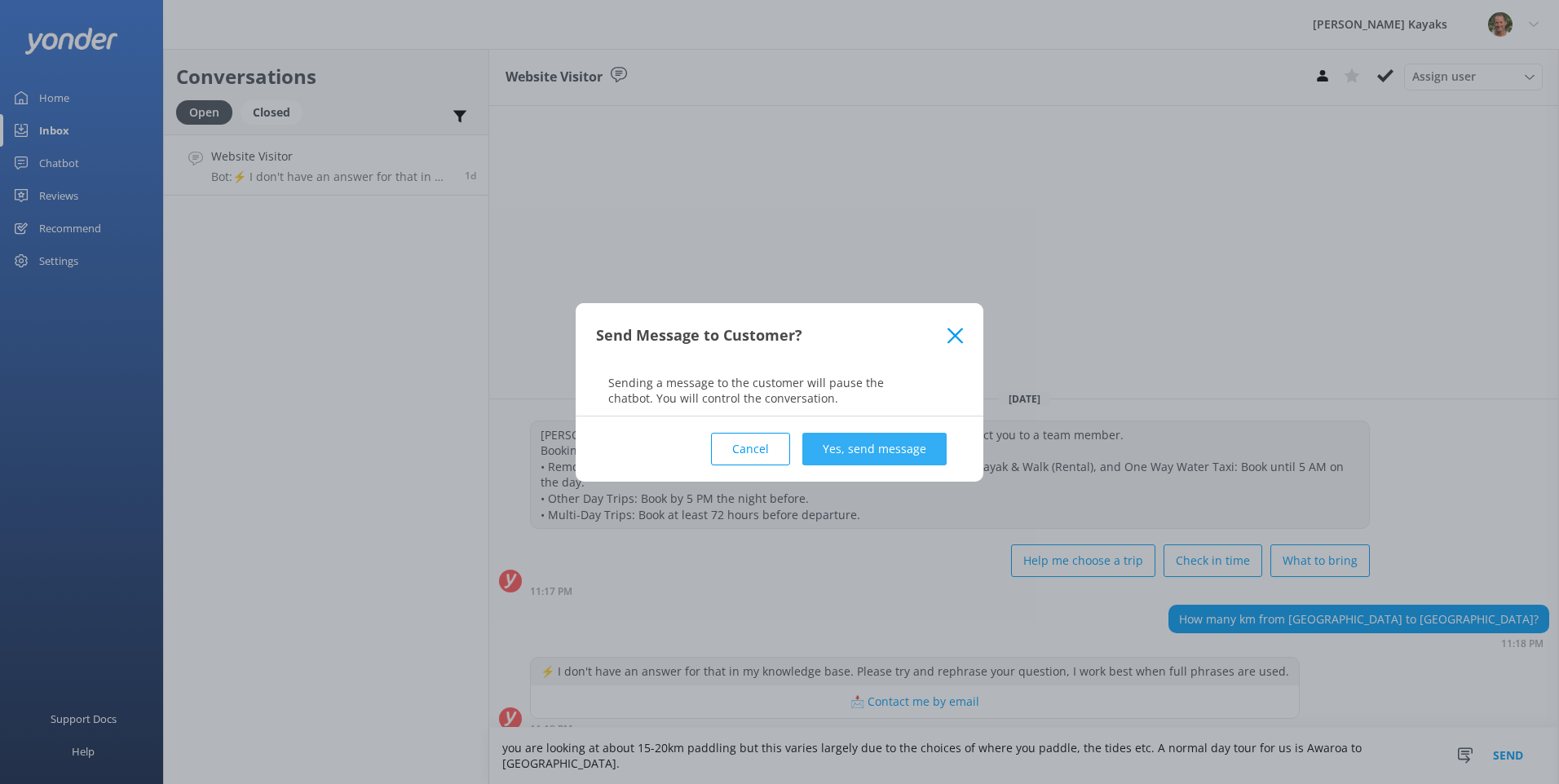
type textarea "you are looking at about 15-20km paddling but this varies largely due to the ch…"
click at [888, 460] on button "Yes, send message" at bounding box center [874, 449] width 145 height 33
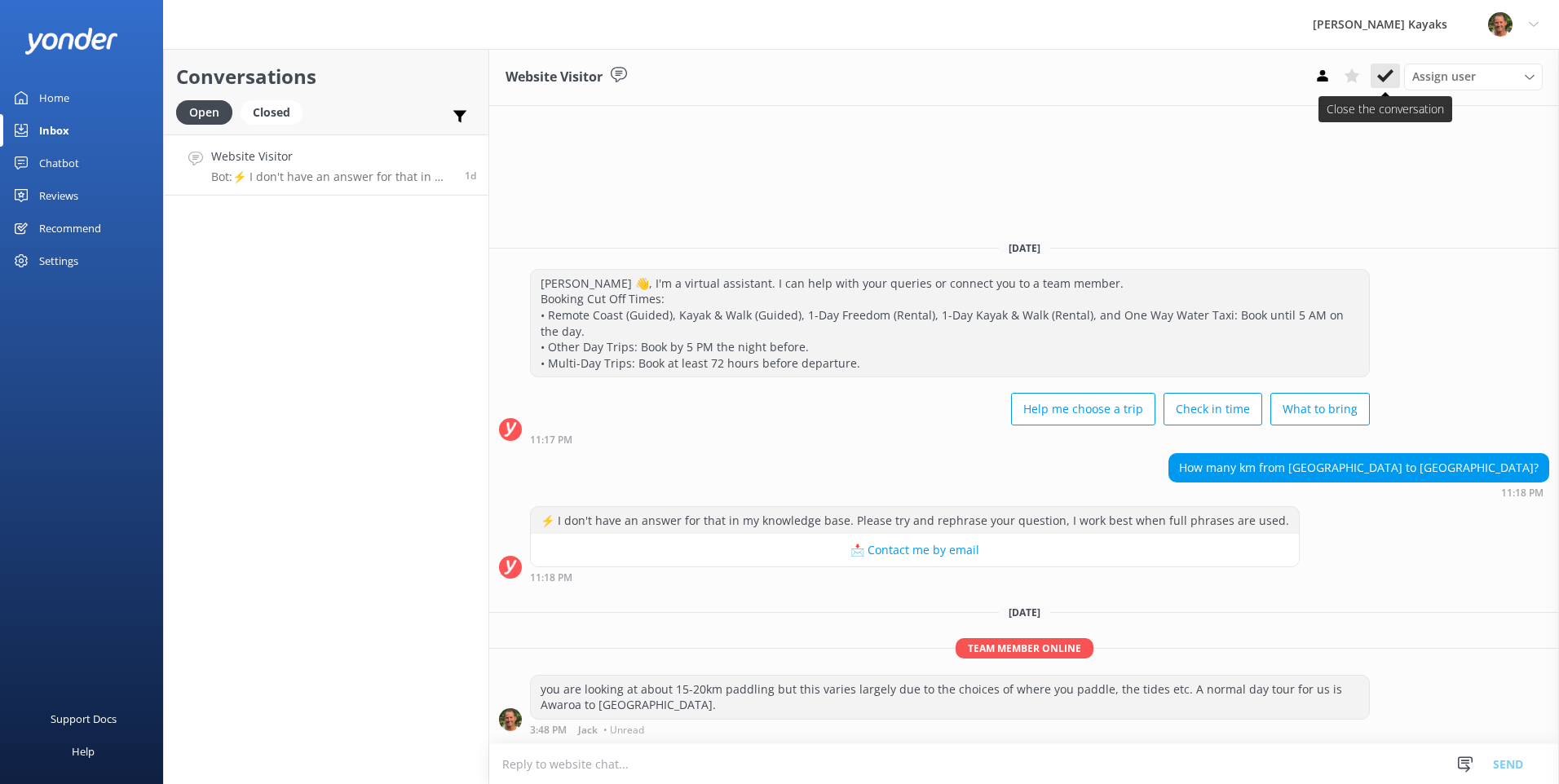
click at [1385, 81] on icon at bounding box center [1385, 76] width 16 height 16
